Goal: Task Accomplishment & Management: Manage account settings

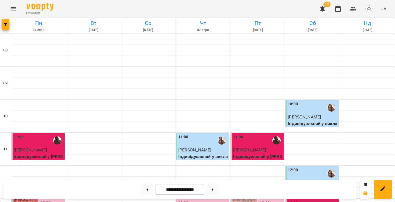
scroll to position [164, 0]
click at [212, 189] on button at bounding box center [213, 189] width 12 height 12
type input "**********"
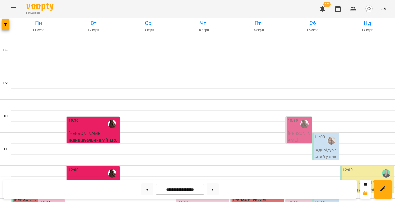
scroll to position [182, 0]
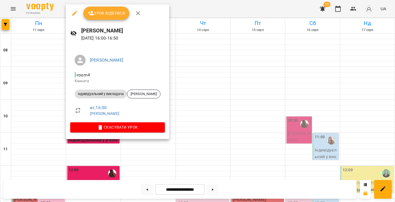
click at [105, 12] on span "Урок відбувся" at bounding box center [106, 13] width 37 height 7
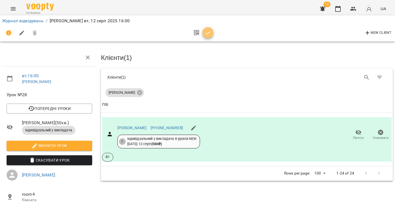
click at [209, 33] on icon "button" at bounding box center [208, 33] width 7 height 7
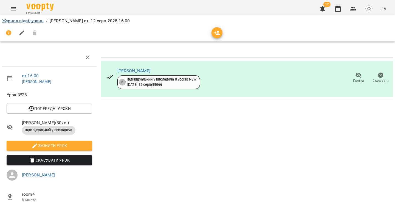
click at [30, 19] on link "Журнал відвідувань" at bounding box center [22, 20] width 41 height 5
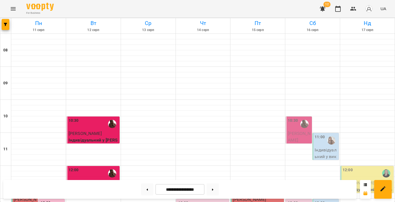
scroll to position [152, 0]
click at [13, 8] on icon "Menu" at bounding box center [13, 8] width 7 height 7
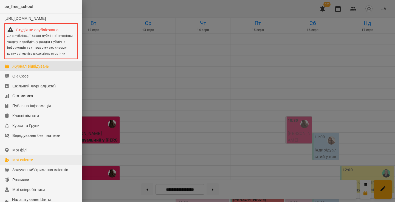
click at [33, 162] on div "Мої клієнти" at bounding box center [22, 159] width 21 height 5
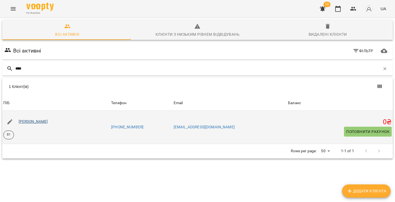
type input "****"
click at [30, 122] on link "[PERSON_NAME]" at bounding box center [33, 121] width 29 height 4
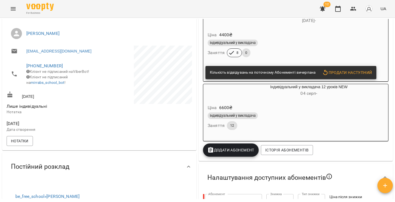
scroll to position [72, 0]
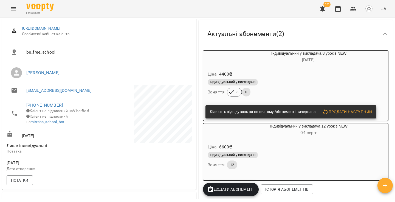
click at [14, 10] on icon "Menu" at bounding box center [13, 8] width 5 height 3
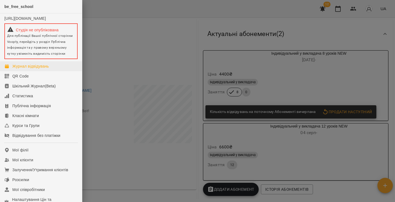
click at [25, 69] on div "Журнал відвідувань" at bounding box center [30, 65] width 37 height 5
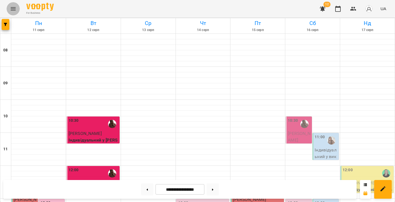
click at [10, 10] on button "Menu" at bounding box center [13, 8] width 13 height 13
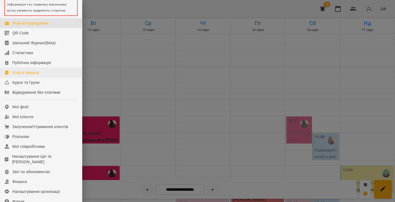
scroll to position [77, 0]
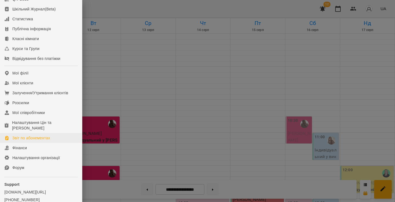
click at [37, 141] on div "Звіт по абонементах" at bounding box center [31, 137] width 38 height 5
